Goal: Transaction & Acquisition: Book appointment/travel/reservation

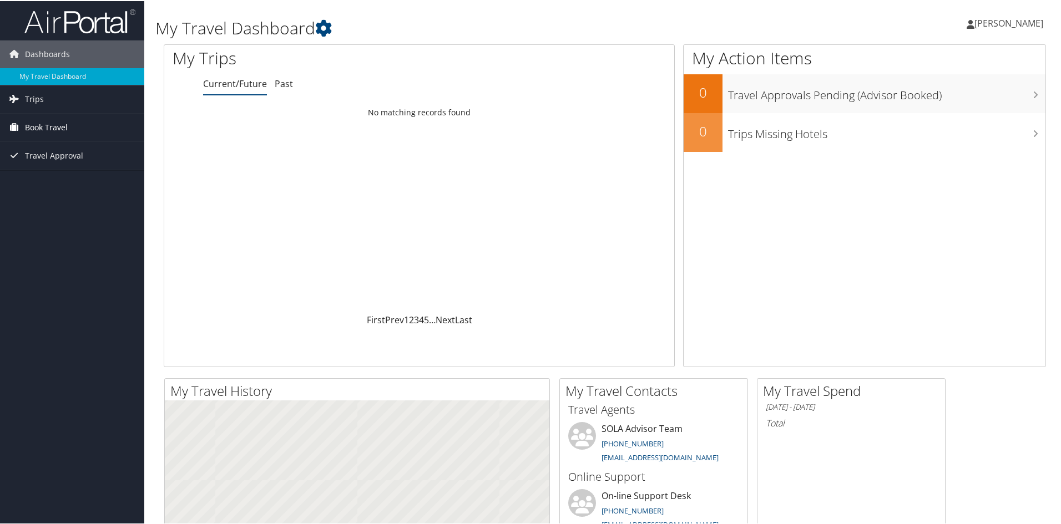
click at [64, 130] on span "Book Travel" at bounding box center [46, 127] width 43 height 28
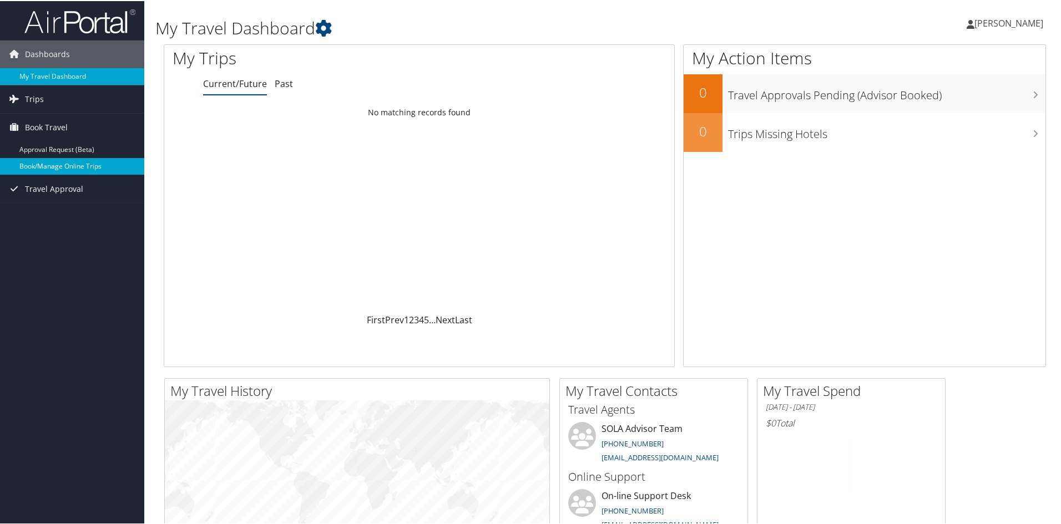
click at [59, 165] on link "Book/Manage Online Trips" at bounding box center [72, 165] width 144 height 17
